Goal: Information Seeking & Learning: Find specific fact

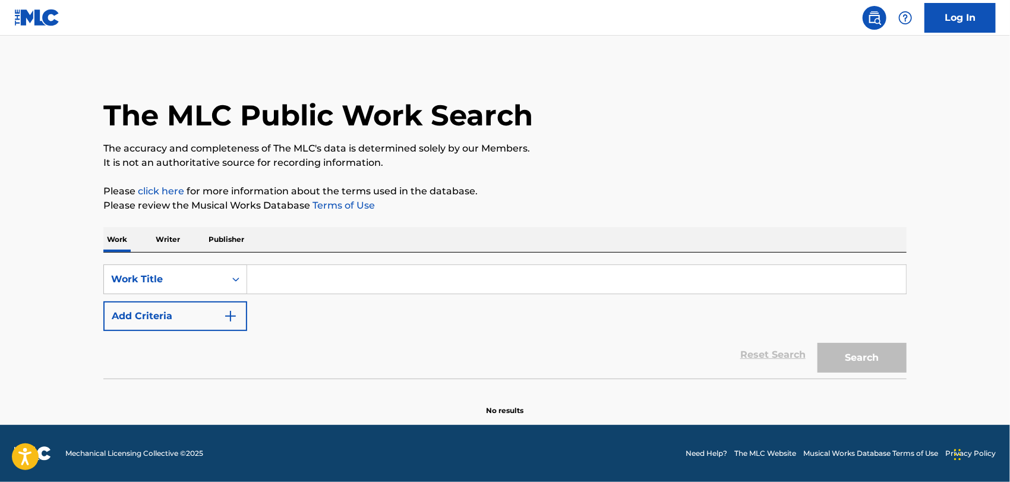
click at [746, 111] on div "The MLC Public Work Search" at bounding box center [504, 108] width 803 height 87
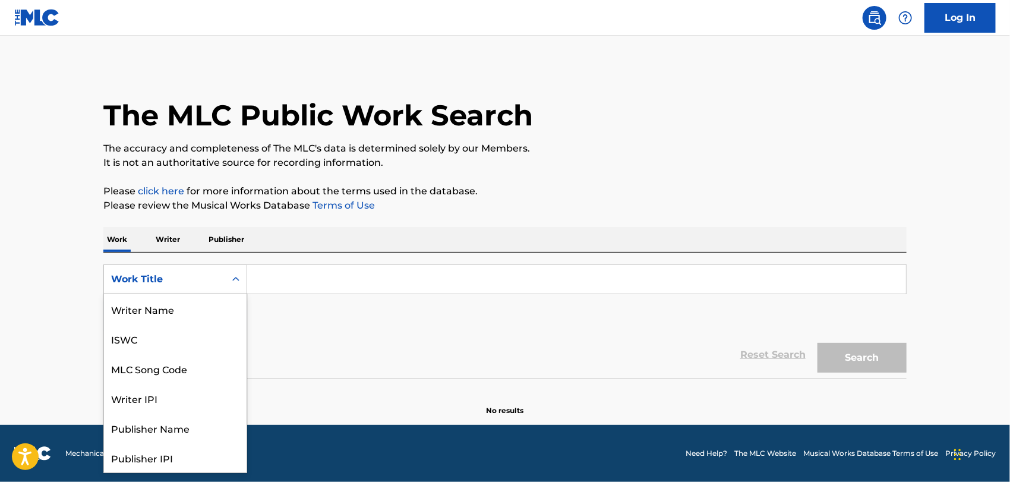
click at [240, 281] on icon "Search Form" at bounding box center [236, 279] width 12 height 12
click at [203, 306] on div "MLC Song Code" at bounding box center [175, 310] width 143 height 30
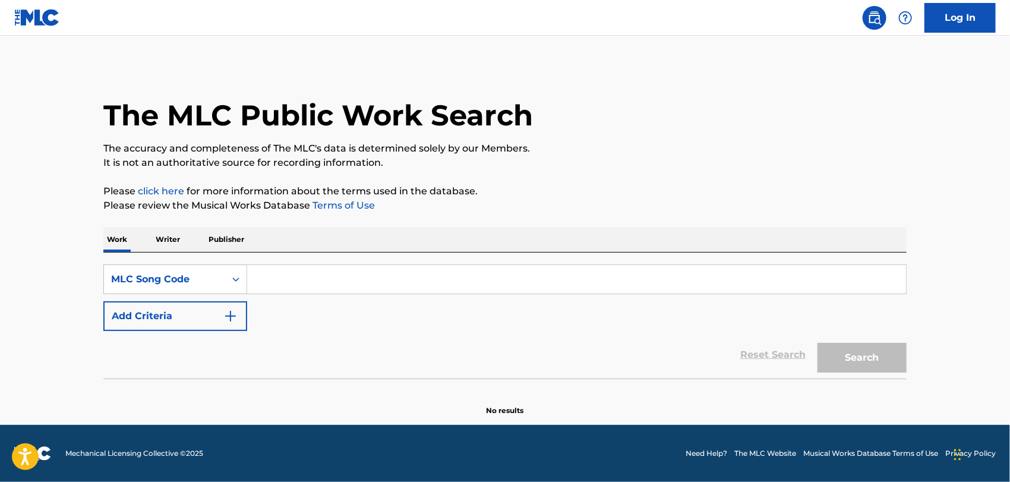
click at [282, 284] on input "Search Form" at bounding box center [576, 279] width 659 height 29
paste input "AB0AZN"
type input "AB0AZN"
click at [818, 343] on button "Search" at bounding box center [862, 358] width 89 height 30
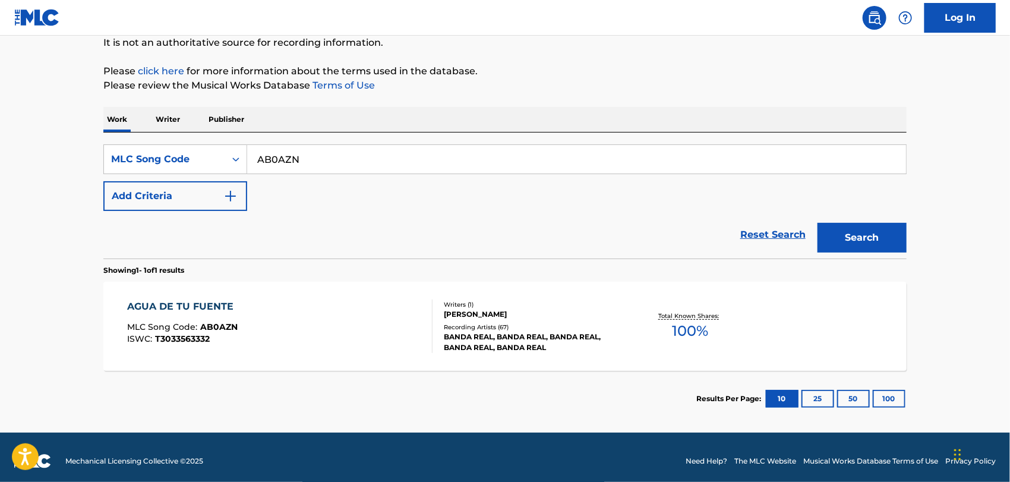
scroll to position [114, 0]
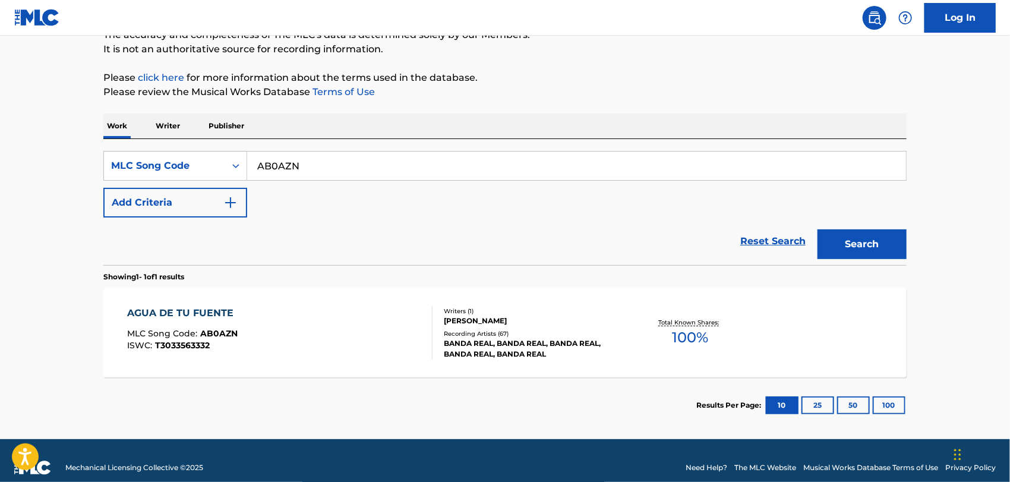
click at [298, 255] on div "Reset Search Search" at bounding box center [504, 242] width 803 height 48
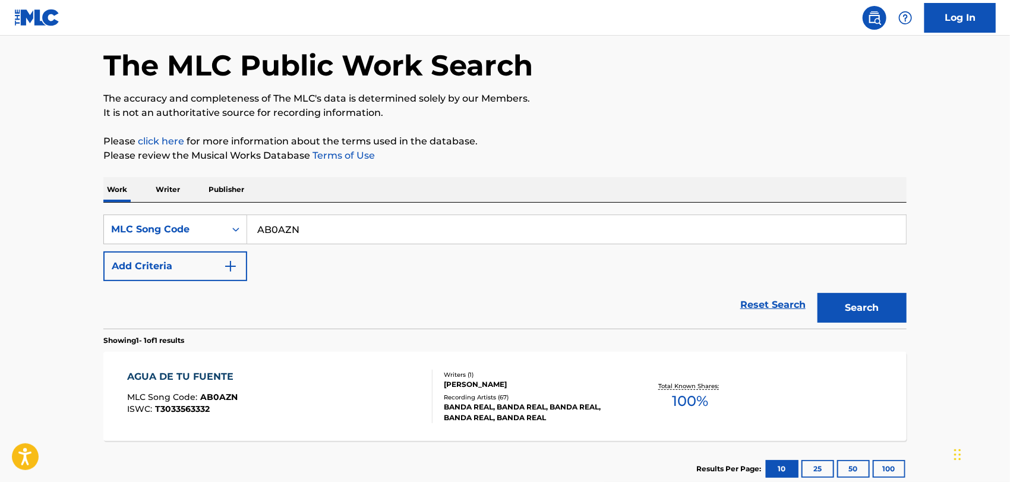
scroll to position [45, 0]
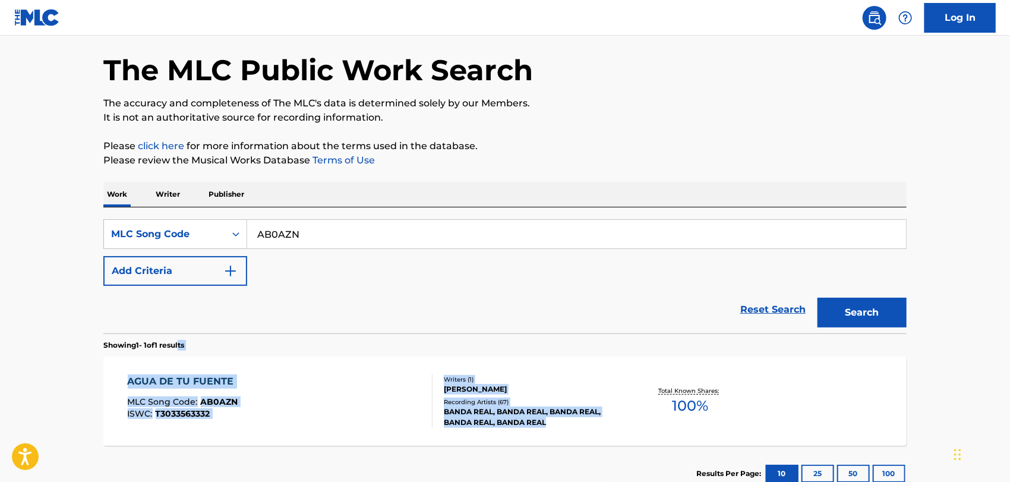
drag, startPoint x: 185, startPoint y: 348, endPoint x: 563, endPoint y: 432, distance: 386.6
click at [563, 432] on div "Showing 1 - 1 of 1 results AGUA DE TU FUENTE MLC Song Code : AB0AZN ISWC : T303…" at bounding box center [504, 417] width 803 height 168
copy div "ts AGUA DE TU FUENTE MLC Song Code : AB0AZN ISWC : T3033563332 Writers ( 1 ) [P…"
click at [397, 410] on div "AGUA DE TU FUENTE MLC Song Code : AB0AZN ISWC : T3033563332" at bounding box center [280, 400] width 305 height 53
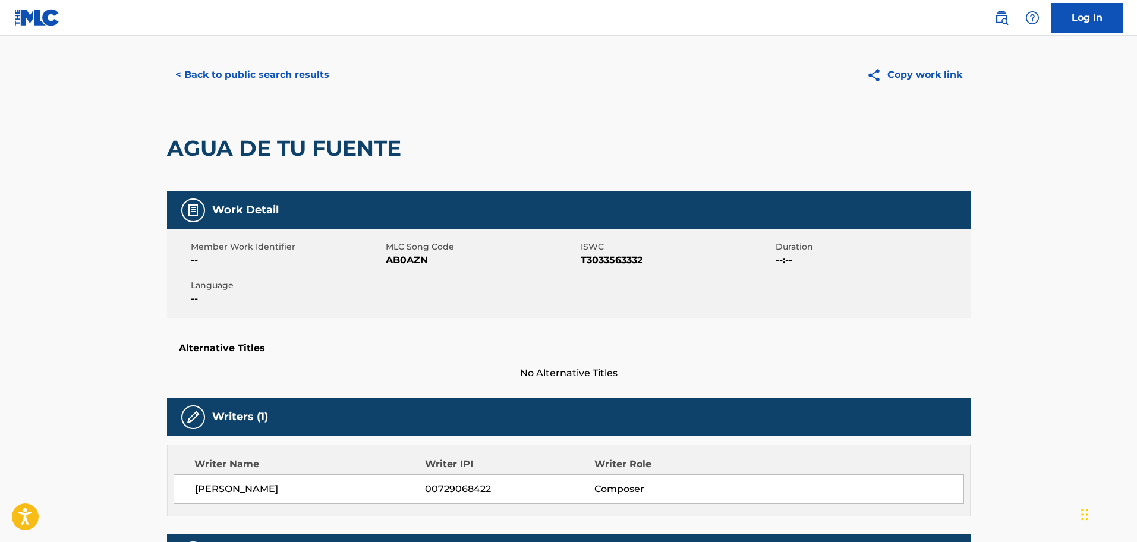
scroll to position [21, 0]
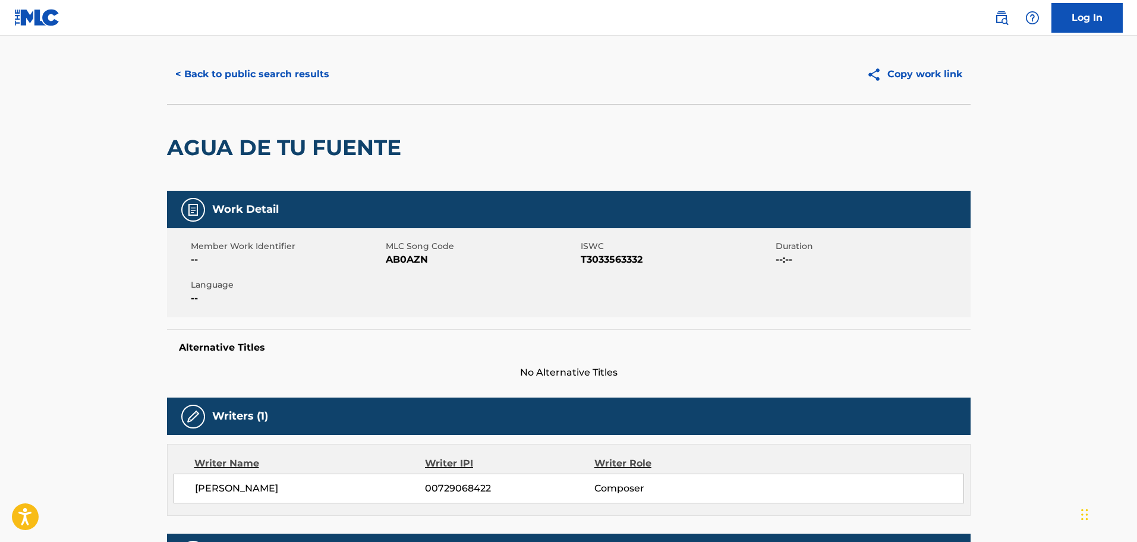
drag, startPoint x: 1003, startPoint y: 0, endPoint x: 680, endPoint y: 156, distance: 358.8
click at [680, 156] on div "AGUA DE TU FUENTE" at bounding box center [568, 147] width 803 height 87
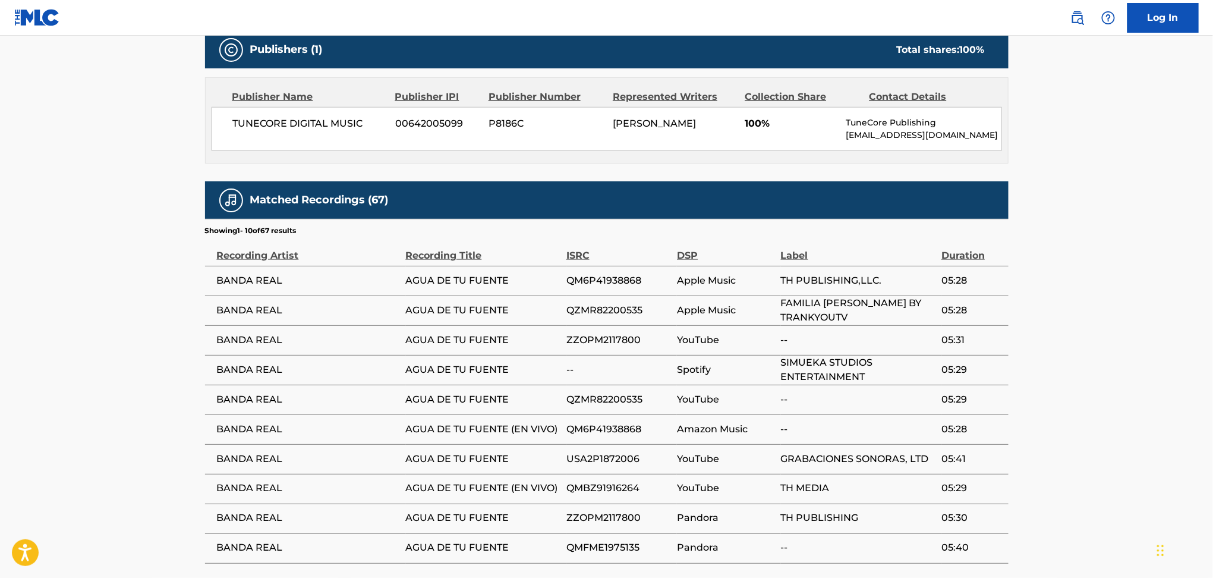
scroll to position [522, 0]
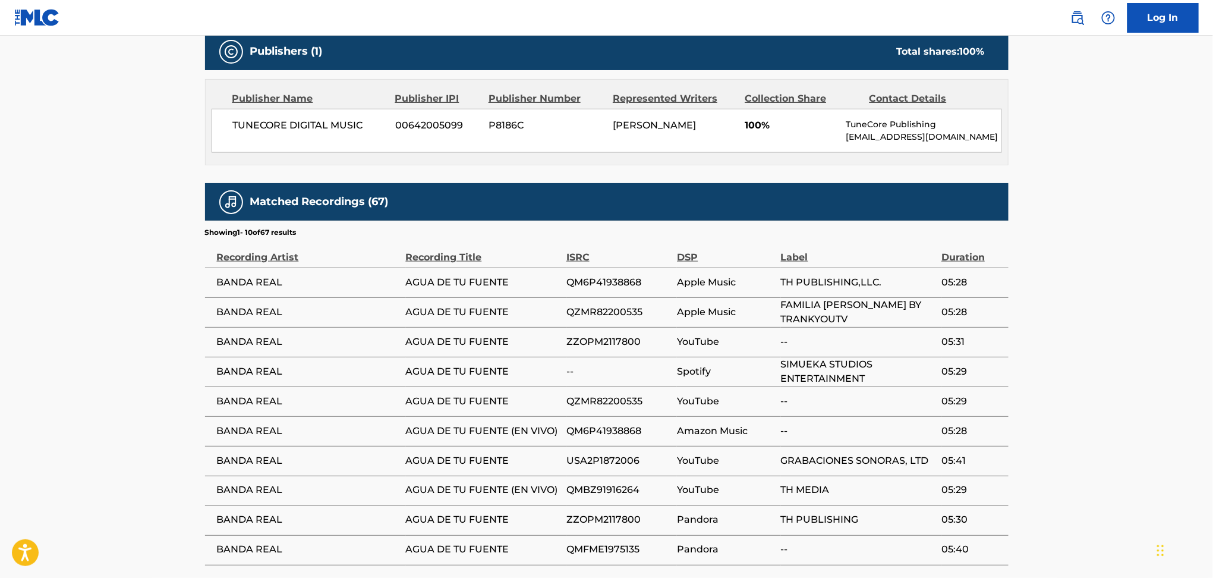
drag, startPoint x: 1058, startPoint y: 4, endPoint x: 888, endPoint y: 363, distance: 397.4
click at [888, 363] on span "SIMUEKA STUDIOS ENTERTAINMENT" at bounding box center [858, 371] width 155 height 29
drag, startPoint x: 567, startPoint y: 285, endPoint x: 653, endPoint y: 279, distance: 86.4
click at [653, 279] on span "QM6P41938868" at bounding box center [618, 282] width 105 height 14
copy span "QM6P41938868"
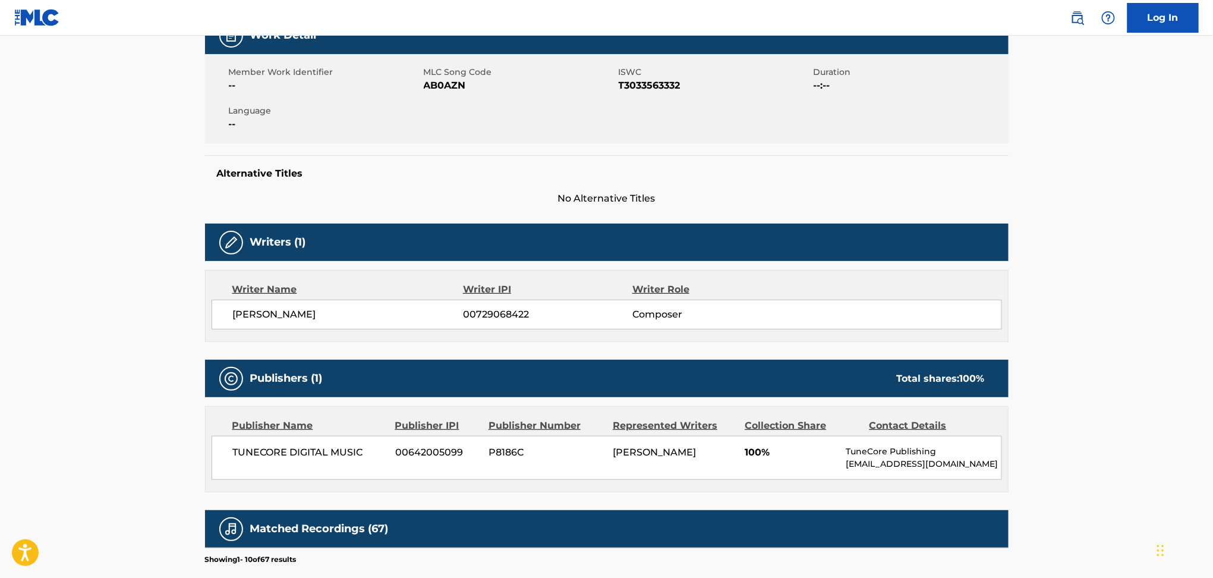
scroll to position [0, 0]
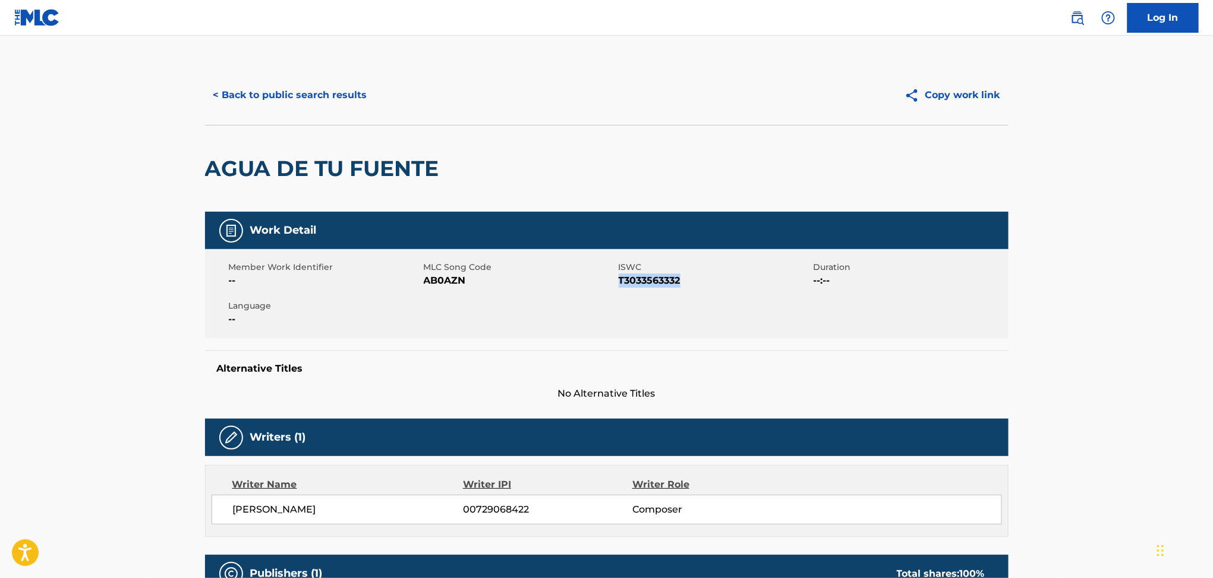
drag, startPoint x: 621, startPoint y: 280, endPoint x: 683, endPoint y: 284, distance: 61.9
click at [683, 284] on span "T3033563332" at bounding box center [715, 280] width 192 height 14
copy span "T3033563332"
click at [296, 93] on button "< Back to public search results" at bounding box center [290, 95] width 171 height 30
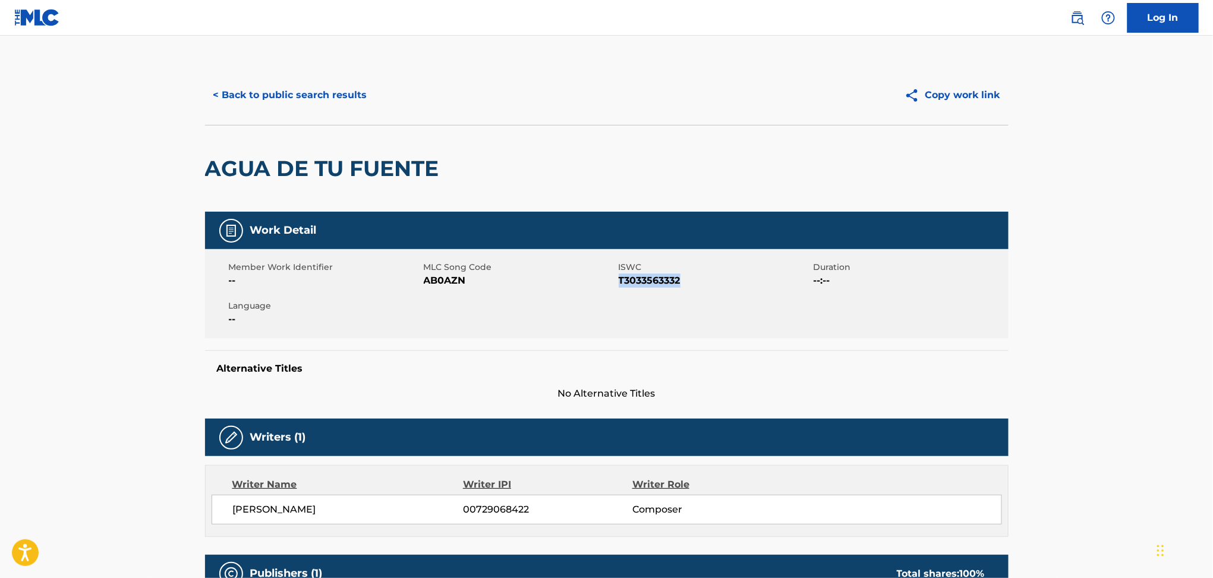
scroll to position [1, 0]
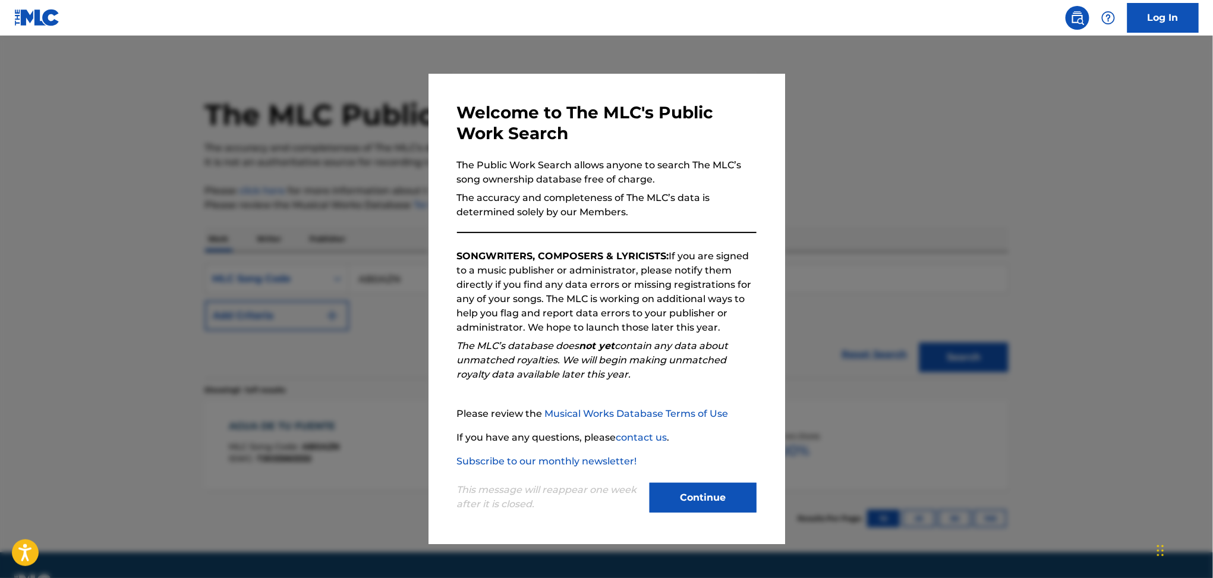
click at [404, 147] on div at bounding box center [606, 325] width 1213 height 578
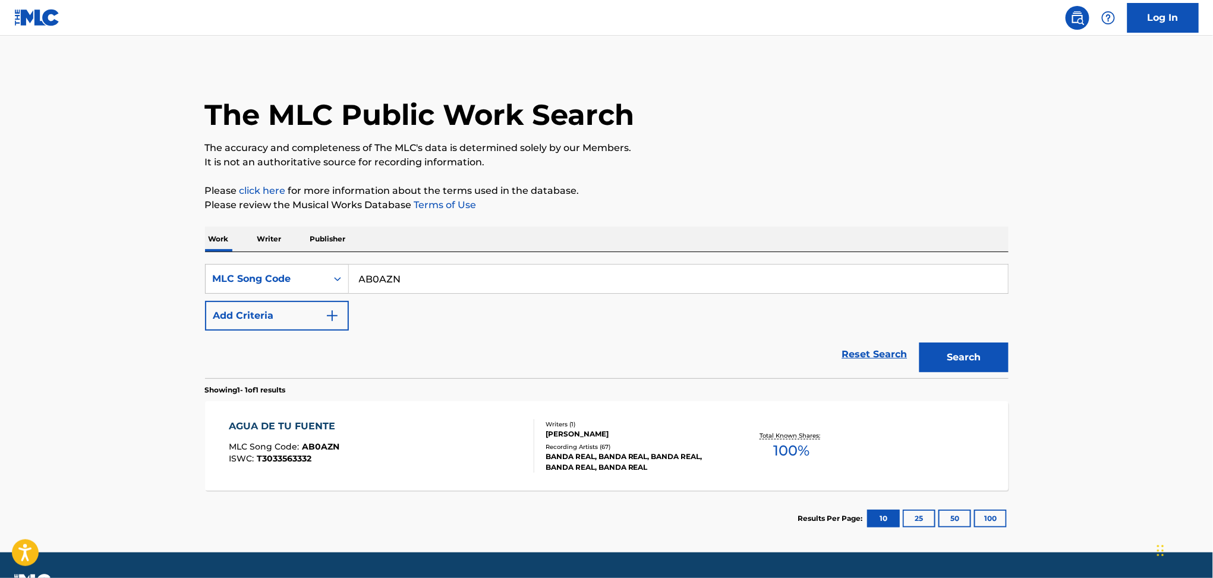
drag, startPoint x: 411, startPoint y: 274, endPoint x: 357, endPoint y: 279, distance: 53.7
click at [357, 279] on input "AB0AZN" at bounding box center [678, 278] width 659 height 29
paste input "CB319Z"
type input "CB319Z"
click at [919, 342] on button "Search" at bounding box center [963, 357] width 89 height 30
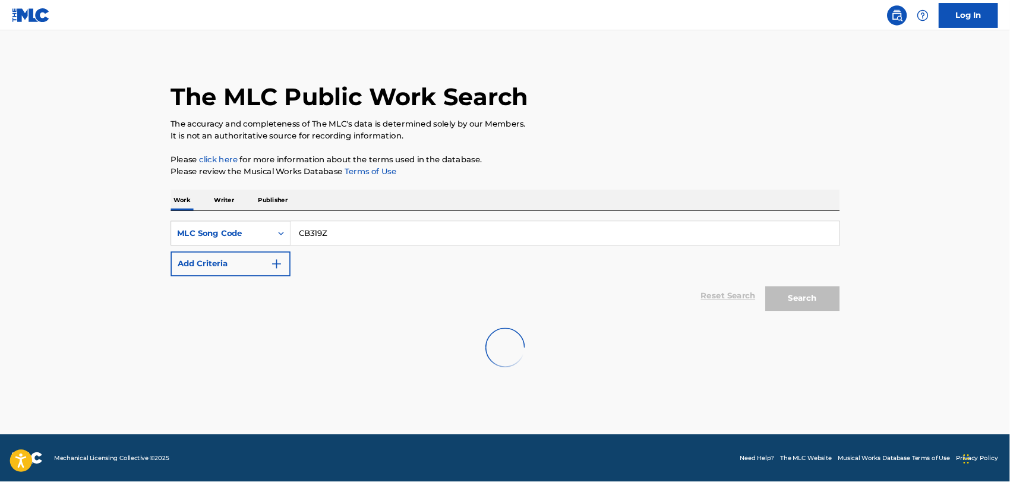
scroll to position [0, 0]
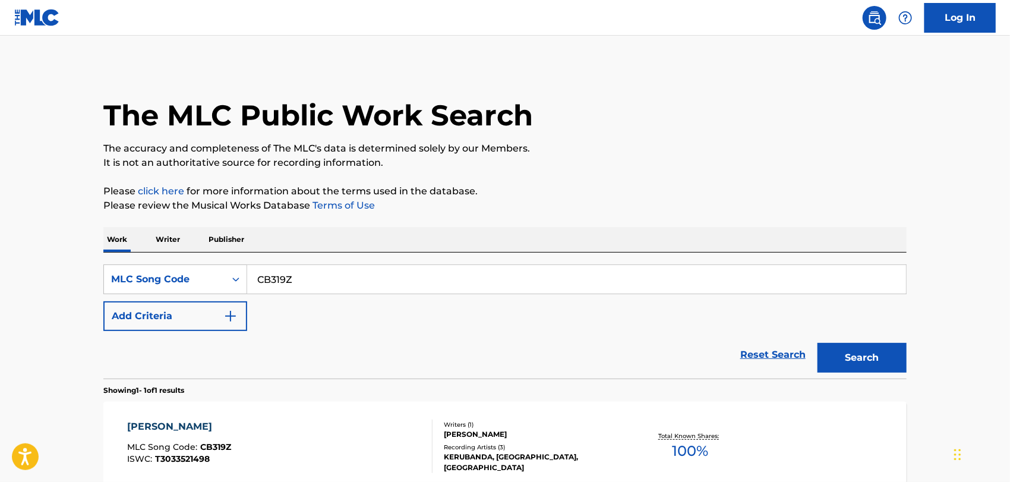
drag, startPoint x: 1124, startPoint y: 1, endPoint x: 689, endPoint y: 178, distance: 469.7
click at [689, 178] on div "The MLC Public Work Search The accuracy and completeness of The MLC's data is d…" at bounding box center [505, 305] width 832 height 481
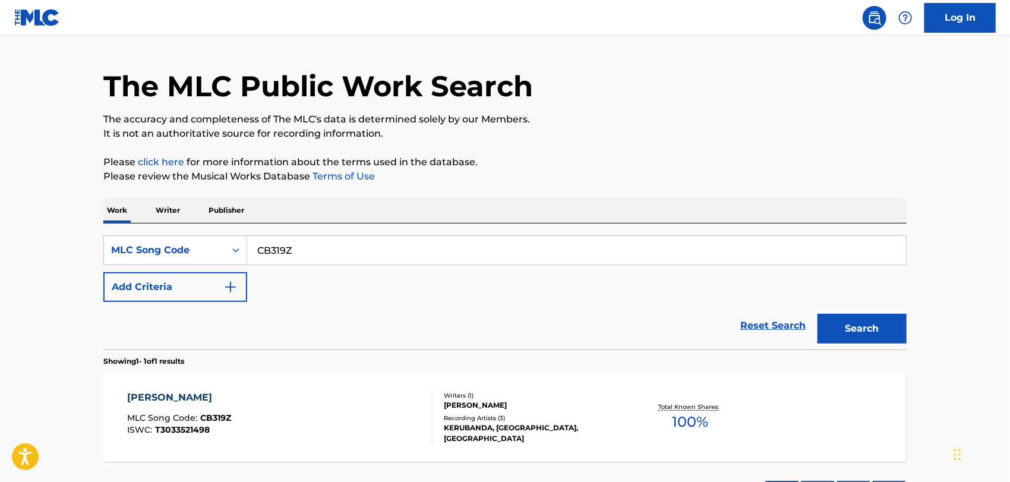
scroll to position [30, 0]
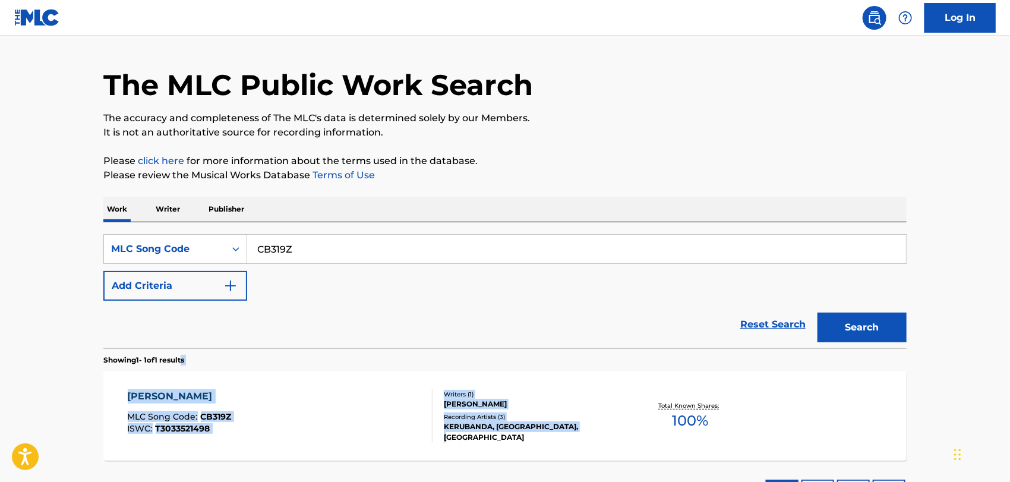
drag, startPoint x: 189, startPoint y: 359, endPoint x: 604, endPoint y: 436, distance: 421.8
click at [604, 436] on div "Showing 1 - 1 of 1 results CHICHE BELLO MLC Song Code : CB319Z ISWC : T30335214…" at bounding box center [504, 432] width 803 height 168
copy div "s [PERSON_NAME] MLC Song Code : CB319Z ISWC : T3033521498 Writers ( 1 ) [PERSON…"
click at [345, 396] on div "CHICHE BELLO MLC Song Code : CB319Z ISWC : T3033521498" at bounding box center [280, 415] width 305 height 53
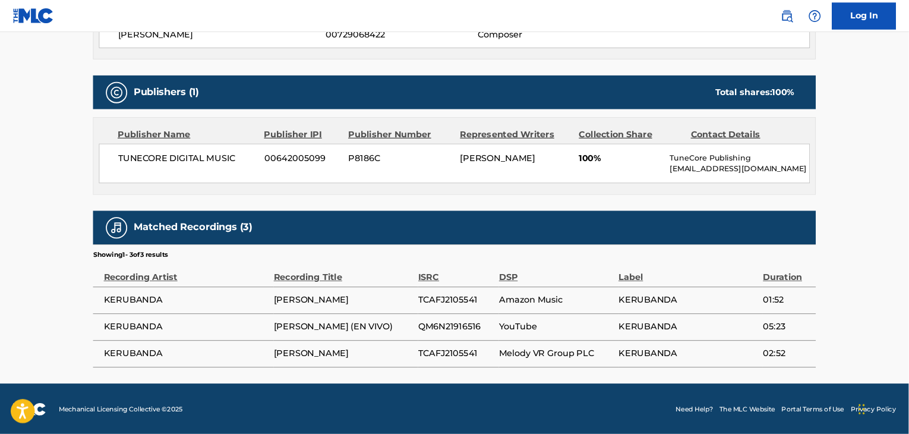
scroll to position [471, 0]
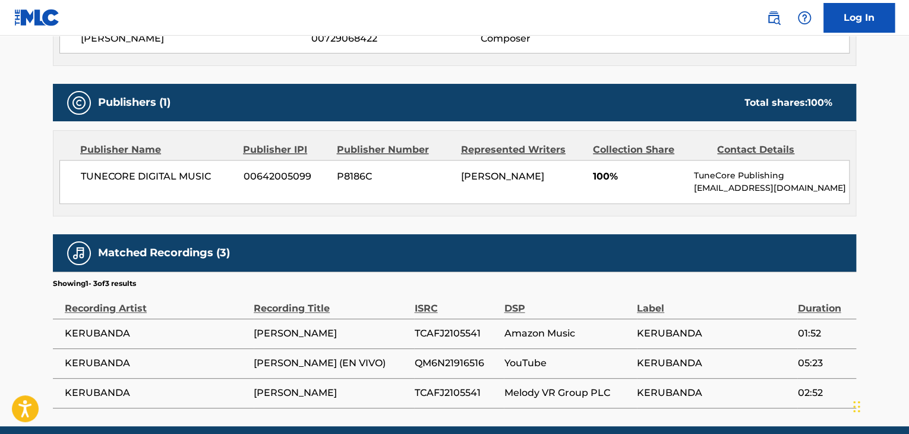
drag, startPoint x: 918, startPoint y: 1, endPoint x: 615, endPoint y: 70, distance: 311.0
click at [615, 70] on div "Work Detail Member Work Identifier -- MLC Song Code CB319Z ISWC T3033521498 Dur…" at bounding box center [454, 74] width 803 height 667
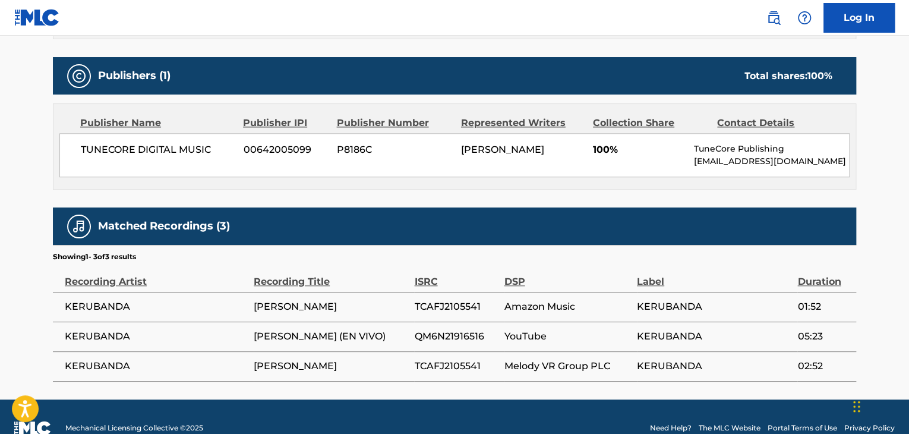
scroll to position [497, 0]
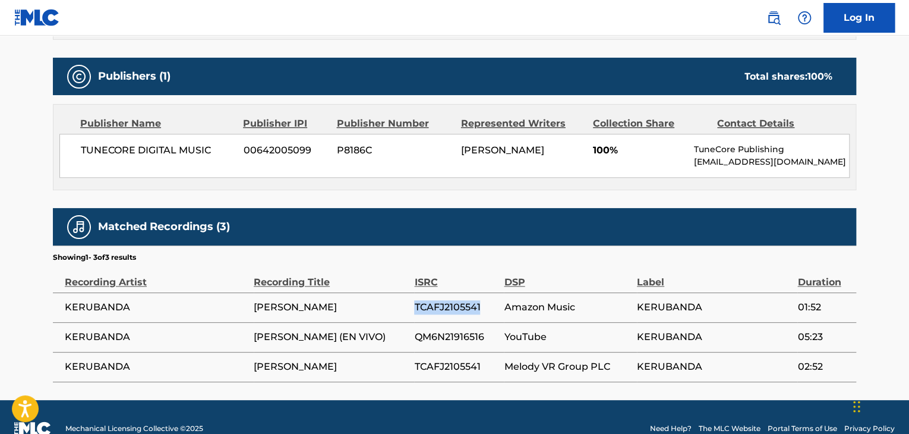
drag, startPoint x: 416, startPoint y: 306, endPoint x: 483, endPoint y: 308, distance: 66.6
click at [483, 308] on span "TCAFJ2105541" at bounding box center [456, 307] width 84 height 14
copy span "TCAFJ2105541"
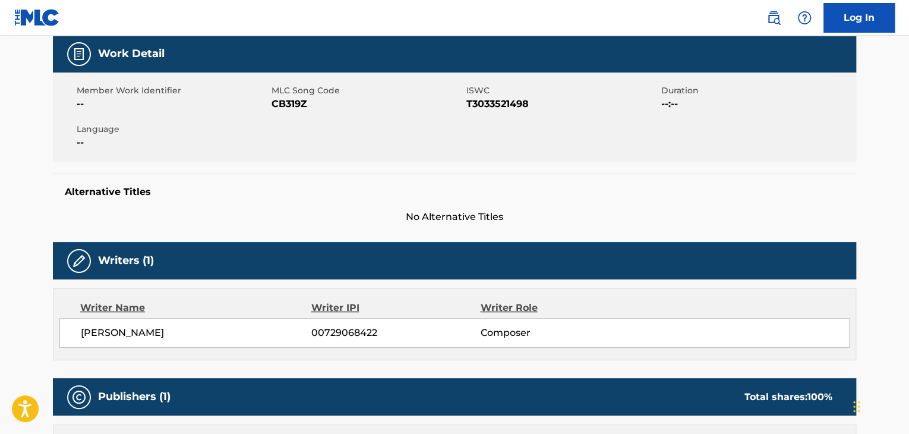
scroll to position [173, 0]
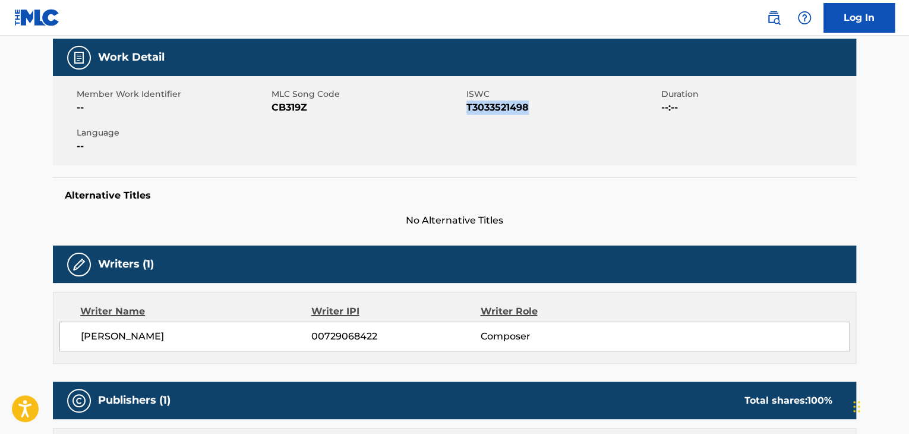
drag, startPoint x: 467, startPoint y: 108, endPoint x: 530, endPoint y: 113, distance: 63.2
click at [530, 113] on span "T3033521498" at bounding box center [563, 107] width 192 height 14
copy span "T3033521498"
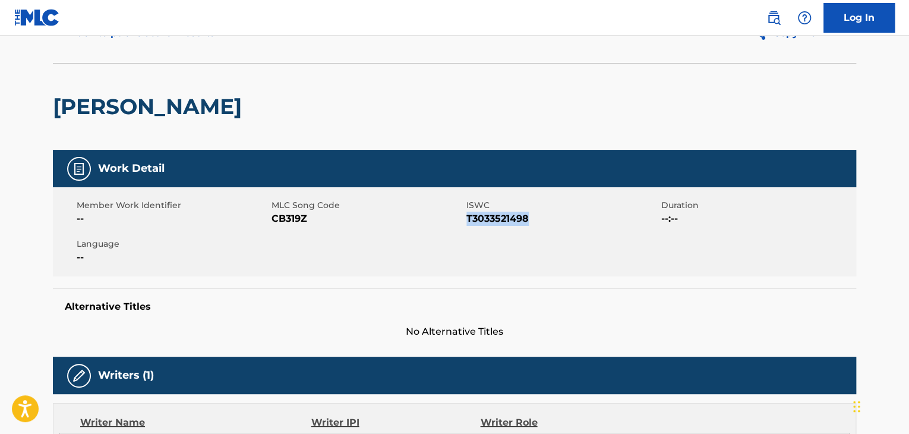
scroll to position [60, 0]
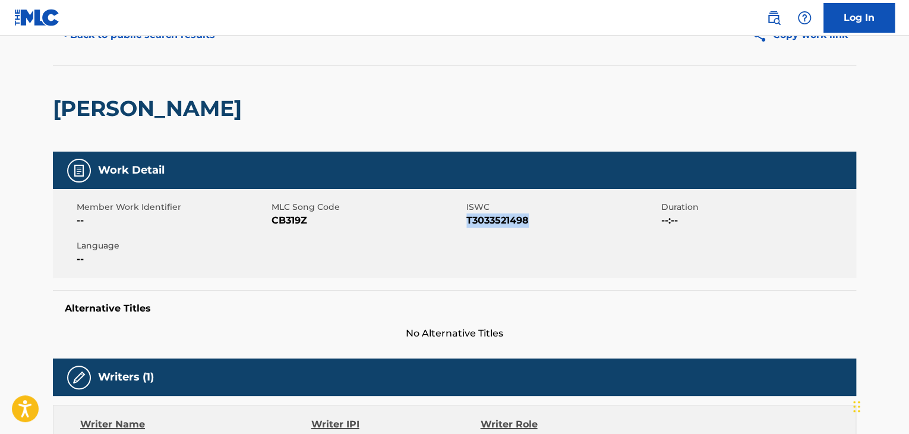
click at [196, 43] on button "< Back to public search results" at bounding box center [138, 35] width 171 height 30
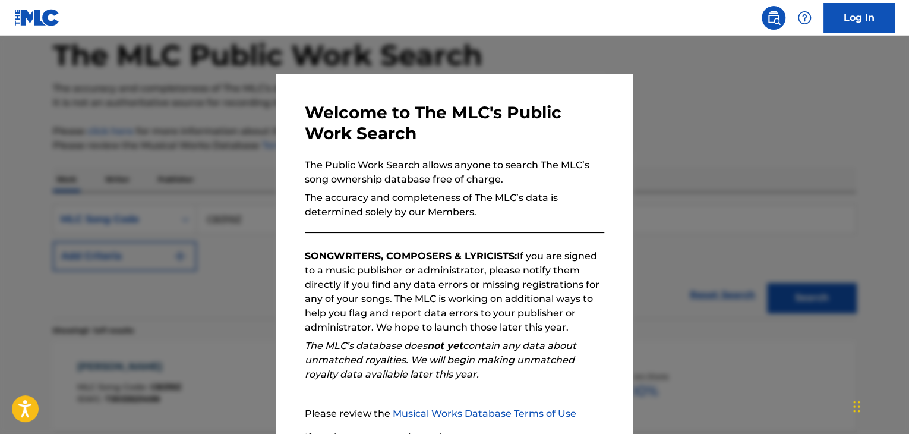
scroll to position [30, 0]
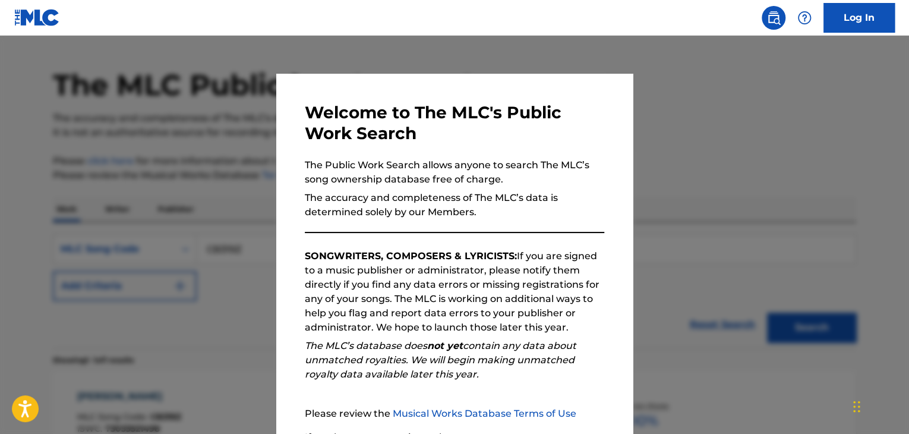
click at [242, 148] on div at bounding box center [454, 253] width 909 height 434
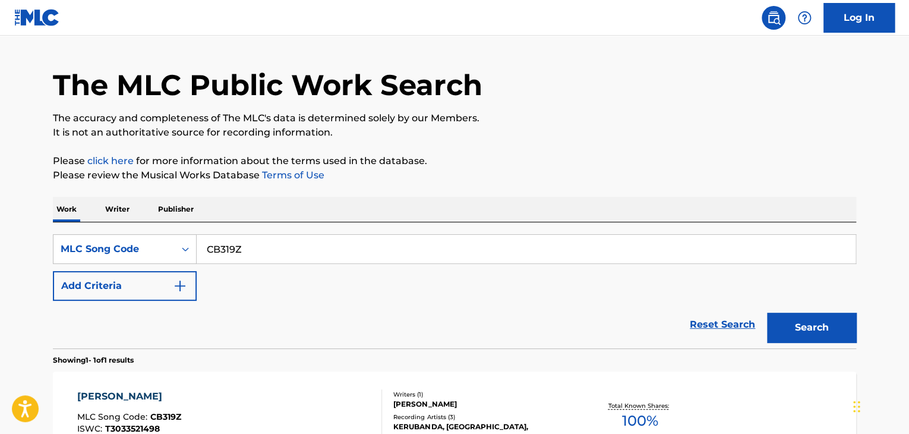
drag, startPoint x: 250, startPoint y: 241, endPoint x: 205, endPoint y: 272, distance: 54.4
click at [205, 272] on div "SearchWithCriteria8643f606-1ee2-4e29-8f3d-fb4351b010eb MLC Song Code CB319Z Add…" at bounding box center [454, 267] width 803 height 67
paste input "LA1SHP"
type input "LA1SHP"
click at [767, 313] on button "Search" at bounding box center [811, 328] width 89 height 30
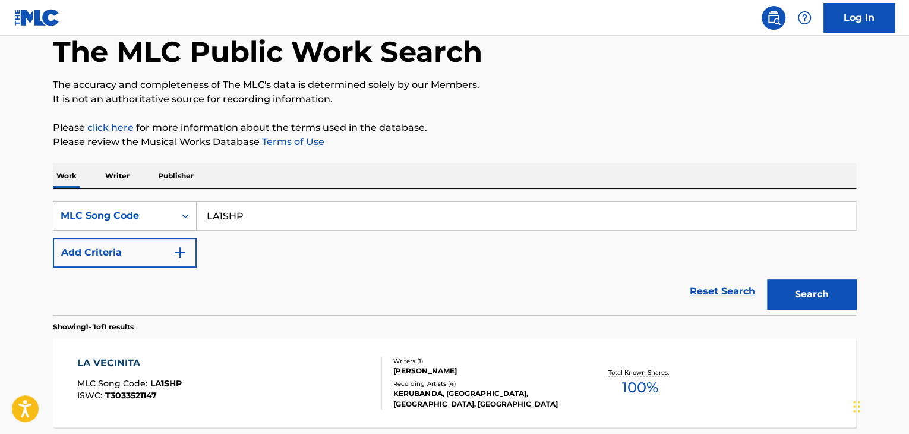
scroll to position [63, 0]
click at [239, 259] on div "SearchWithCriteria8643f606-1ee2-4e29-8f3d-fb4351b010eb MLC Song Code LA1SHP Add…" at bounding box center [454, 234] width 803 height 67
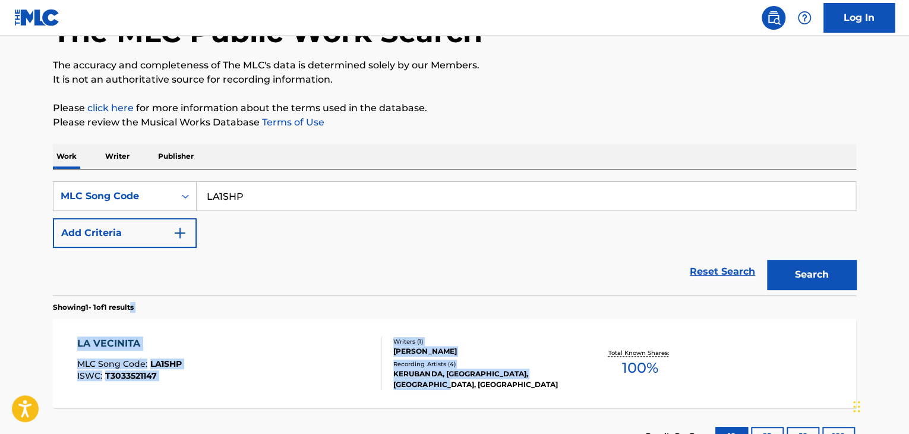
drag, startPoint x: 138, startPoint y: 305, endPoint x: 453, endPoint y: 398, distance: 328.9
click at [453, 398] on div "Showing 1 - 1 of 1 results LA VECINITA MLC Song Code : LA1SHP ISWC : T303352114…" at bounding box center [454, 379] width 803 height 168
copy div "s LA VECINITA MLC Song Code : LA1SHP ISWC : T3033521147 Writers ( 1 ) [PERSON_N…"
click at [372, 362] on div at bounding box center [377, 362] width 10 height 53
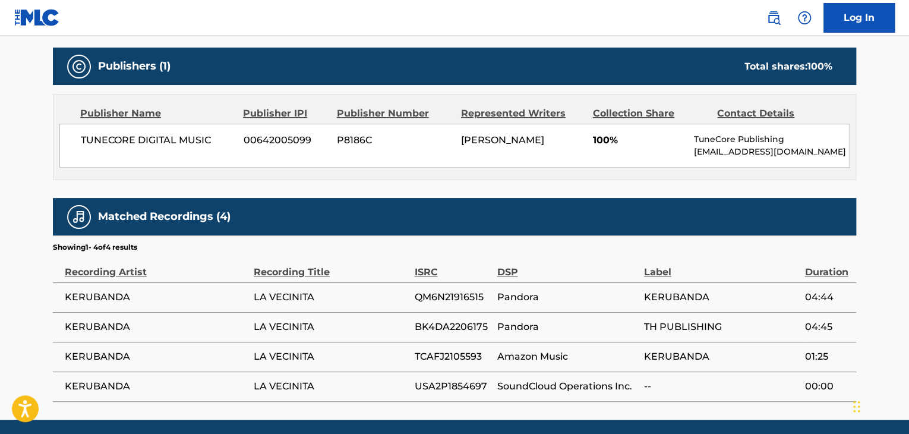
scroll to position [508, 0]
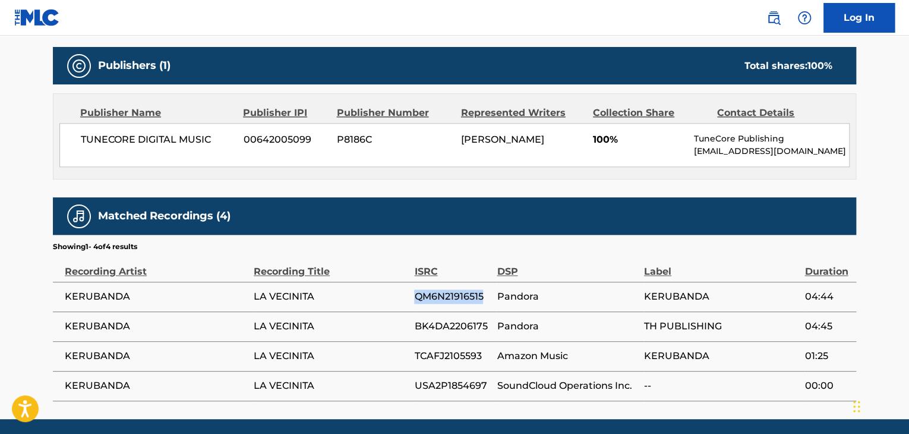
drag, startPoint x: 414, startPoint y: 296, endPoint x: 483, endPoint y: 304, distance: 69.4
click at [483, 304] on td "QM6N21916515" at bounding box center [455, 297] width 83 height 30
copy span "QM6N21916515"
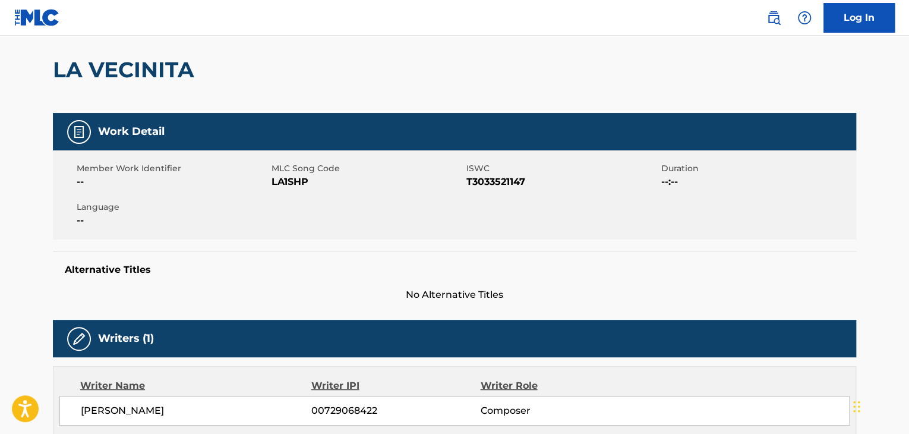
scroll to position [98, 0]
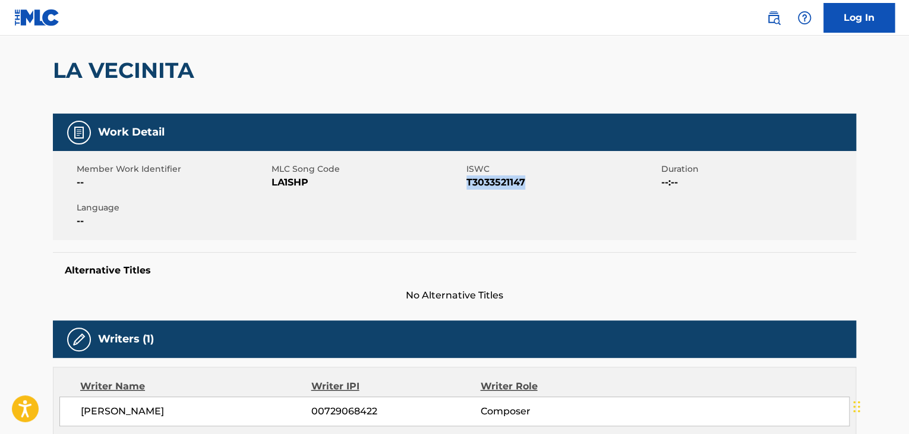
drag, startPoint x: 467, startPoint y: 180, endPoint x: 526, endPoint y: 190, distance: 59.6
click at [526, 190] on div "Member Work Identifier -- MLC Song Code LA1SHP ISWC T3033521147 Duration --:-- …" at bounding box center [454, 195] width 803 height 89
copy span "T3033521147"
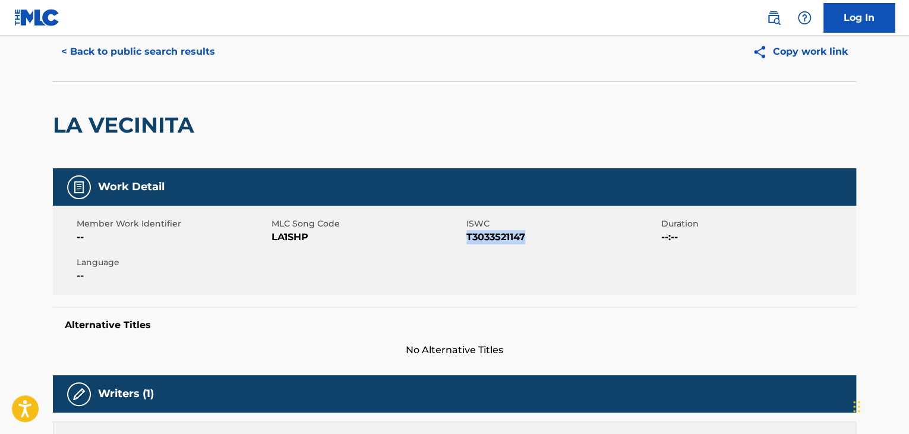
click at [172, 53] on button "< Back to public search results" at bounding box center [138, 52] width 171 height 30
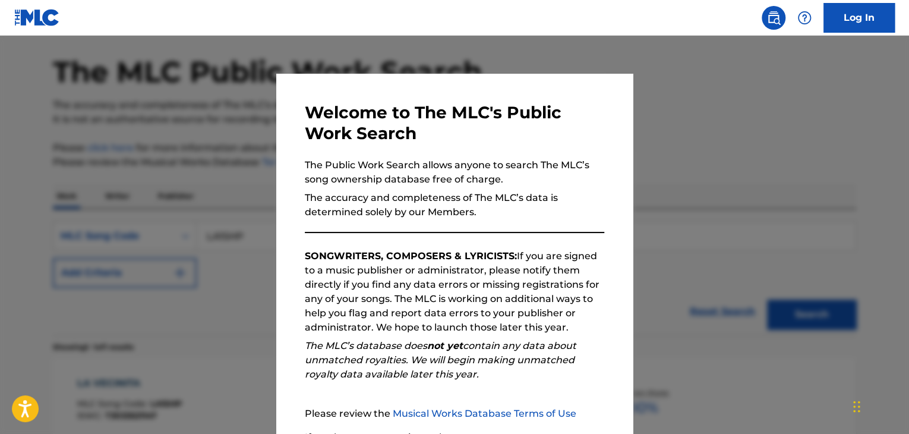
scroll to position [83, 0]
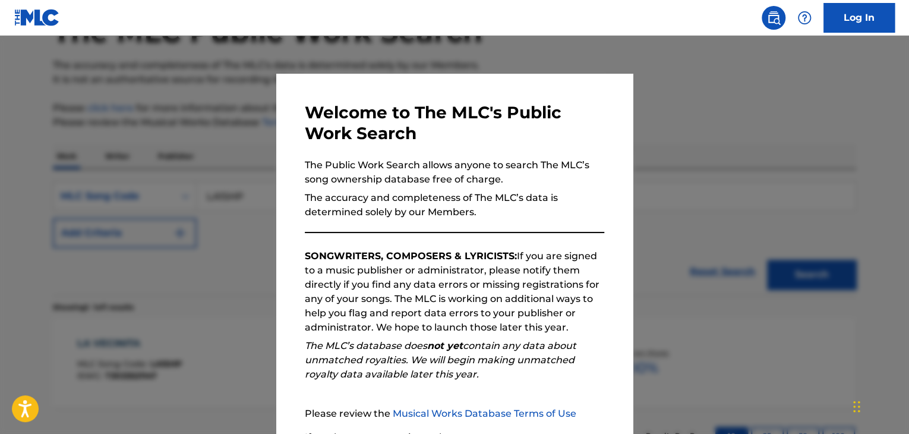
click at [222, 218] on div at bounding box center [454, 253] width 909 height 434
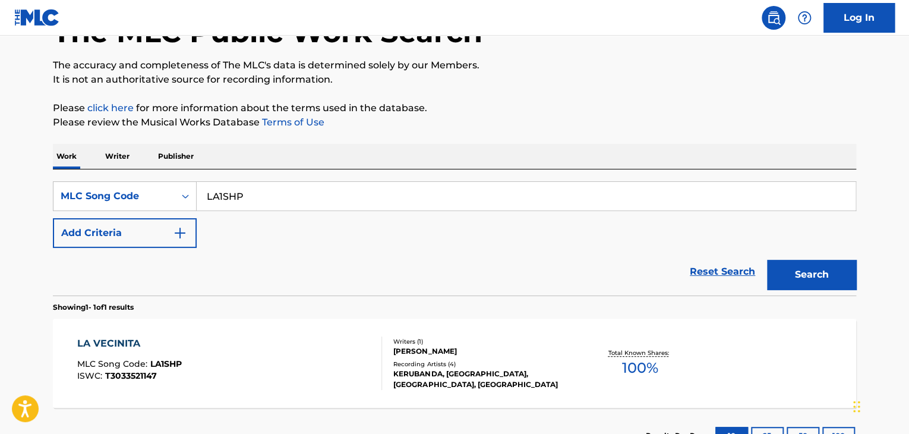
drag, startPoint x: 247, startPoint y: 195, endPoint x: 205, endPoint y: 198, distance: 41.7
click at [205, 198] on input "LA1SHP" at bounding box center [526, 196] width 659 height 29
paste input "JH"
type input "LA1SJH"
click at [767, 260] on button "Search" at bounding box center [811, 275] width 89 height 30
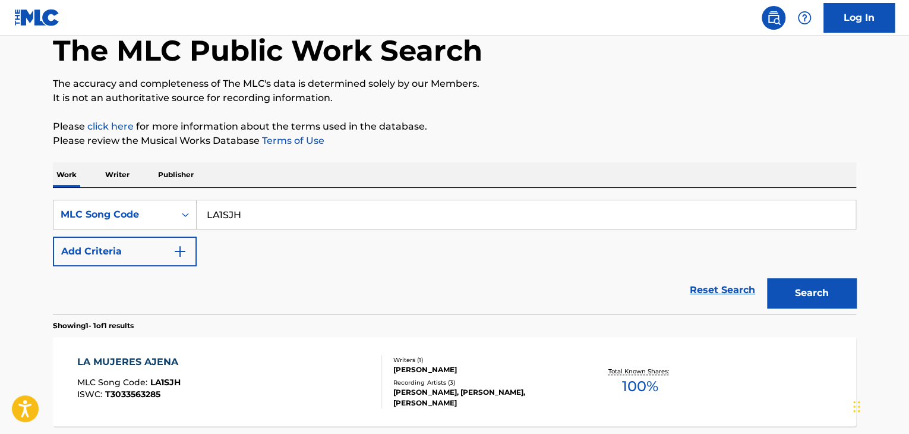
scroll to position [64, 0]
drag, startPoint x: 136, startPoint y: 326, endPoint x: 489, endPoint y: 413, distance: 363.5
click at [489, 413] on div "Showing 1 - 1 of 1 results LA MUJERES AJENA MLC Song Code : LA1SJH ISWC : T3033…" at bounding box center [454, 398] width 803 height 168
click at [521, 360] on div "Writers ( 1 )" at bounding box center [482, 360] width 179 height 9
